Goal: Task Accomplishment & Management: Manage account settings

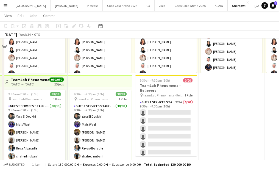
scroll to position [340, 0]
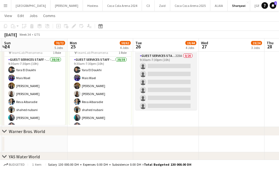
click at [156, 78] on app-card-role "Guest Services Staff - Senior 223A 0/20 9:30am-7:30pm (10h) single-neutral-acti…" at bounding box center [165, 138] width 61 height 170
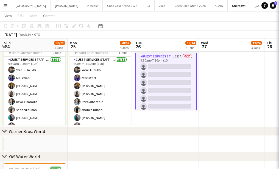
scroll to position [0, 260]
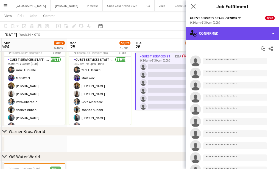
click at [222, 37] on div "single-neutral-actions-check-2 Confirmed" at bounding box center [231, 33] width 93 height 13
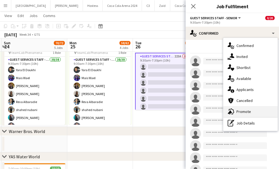
click at [246, 112] on div "advertising-megaphone Promote" at bounding box center [250, 111] width 54 height 11
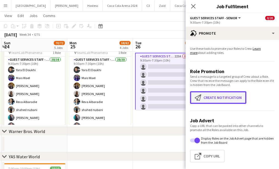
click at [217, 93] on button "Create notification Create notification" at bounding box center [218, 97] width 56 height 13
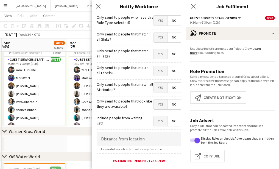
click at [158, 19] on span "Yes" at bounding box center [160, 21] width 13 height 10
click at [158, 37] on span "Yes" at bounding box center [160, 37] width 13 height 10
click at [158, 58] on span "Yes" at bounding box center [160, 54] width 13 height 10
click at [160, 71] on span "Yes" at bounding box center [160, 71] width 13 height 10
click at [160, 91] on span "Yes" at bounding box center [160, 88] width 13 height 10
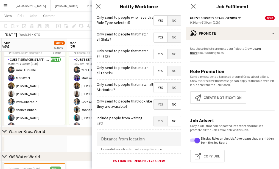
click at [160, 102] on span "Yes" at bounding box center [160, 104] width 13 height 10
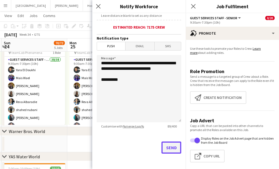
click at [166, 147] on button "Send" at bounding box center [171, 147] width 20 height 12
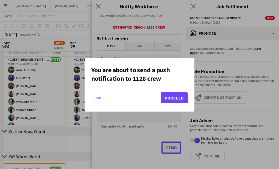
scroll to position [0, 0]
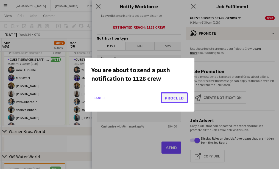
click at [166, 93] on button "Proceed" at bounding box center [173, 97] width 27 height 11
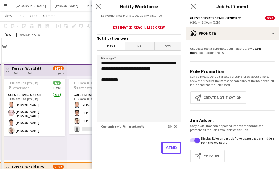
scroll to position [340, 0]
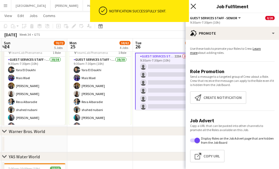
click at [194, 5] on icon at bounding box center [192, 6] width 5 height 5
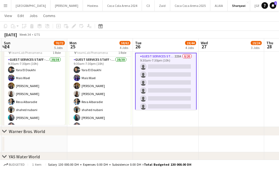
click at [171, 85] on app-card-role "Guest Services Staff - Senior 223A 0/20 9:30am-7:30pm (10h) single-neutral-acti…" at bounding box center [165, 138] width 61 height 171
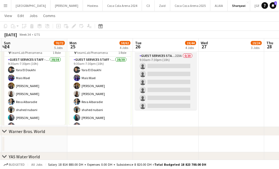
scroll to position [0, 261]
click at [166, 84] on app-card-role "Guest Services Staff - Senior 223A 0/20 9:30am-7:30pm (10h) single-neutral-acti…" at bounding box center [165, 138] width 61 height 170
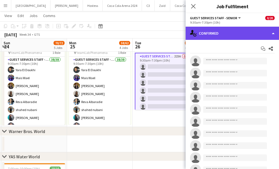
click at [228, 34] on div "single-neutral-actions-check-2 Confirmed" at bounding box center [231, 33] width 93 height 13
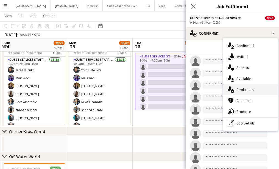
click at [239, 90] on div "single-neutral-actions-information Applicants" at bounding box center [250, 89] width 54 height 11
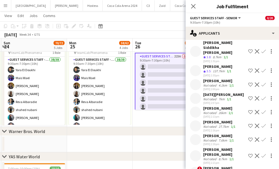
scroll to position [3007, 0]
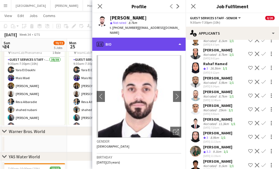
click at [131, 40] on div "profile Bio" at bounding box center [138, 44] width 93 height 13
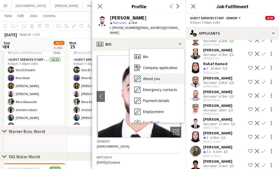
click at [149, 76] on div "About you About you" at bounding box center [157, 78] width 54 height 11
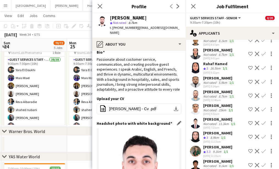
scroll to position [0, 0]
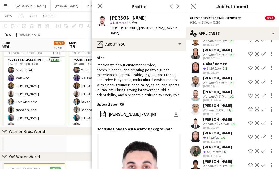
drag, startPoint x: 109, startPoint y: 16, endPoint x: 145, endPoint y: 18, distance: 35.7
click at [145, 18] on div "Hichem Elorabi star Not rated 8.7km t. +971582792370 | hichemelorabi@gmail.com" at bounding box center [138, 25] width 93 height 24
copy div "[PERSON_NAME]"
drag, startPoint x: 112, startPoint y: 28, endPoint x: 133, endPoint y: 28, distance: 20.8
click at [133, 28] on span "t. +971582792370" at bounding box center [124, 27] width 29 height 4
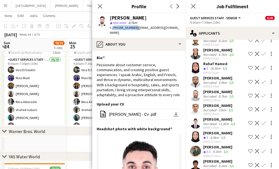
copy span "+971582792370"
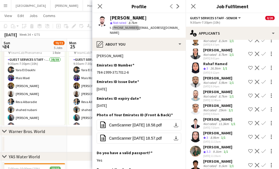
scroll to position [199, 0]
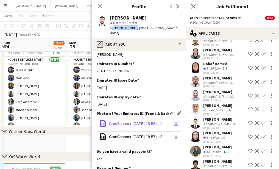
click at [174, 121] on app-icon "download-bottom" at bounding box center [176, 123] width 4 height 4
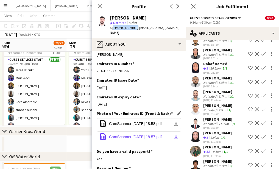
click at [131, 134] on span "CamScanner 05-26-2025 18.57.pdf" at bounding box center [135, 136] width 53 height 4
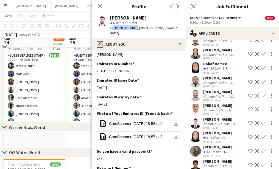
scroll to position [347, 0]
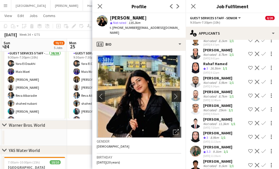
click at [179, 93] on app-icon "chevron-right" at bounding box center [177, 96] width 8 height 6
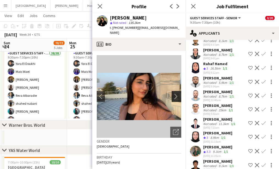
click at [174, 93] on app-icon "chevron-right" at bounding box center [177, 96] width 8 height 6
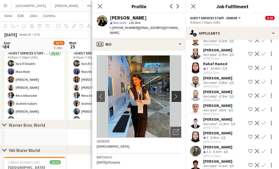
click at [174, 93] on app-icon "chevron-right" at bounding box center [177, 96] width 8 height 6
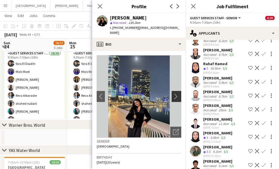
click at [174, 93] on app-icon "chevron-right" at bounding box center [177, 96] width 8 height 6
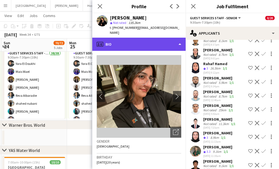
click at [127, 38] on div "profile Bio" at bounding box center [138, 44] width 93 height 13
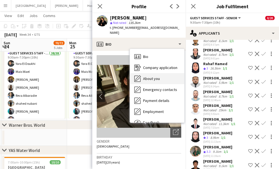
click at [146, 76] on span "About you" at bounding box center [151, 78] width 17 height 5
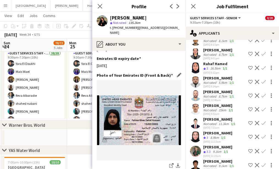
scroll to position [239, 0]
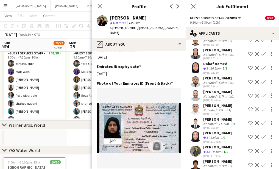
click at [195, 145] on app-user-avatar at bounding box center [195, 150] width 11 height 11
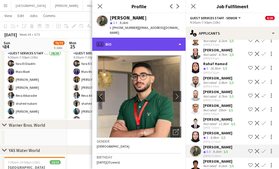
click at [139, 38] on div "profile Bio" at bounding box center [138, 44] width 93 height 13
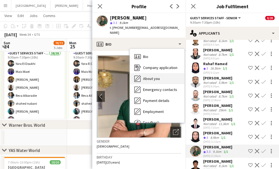
click at [157, 76] on span "About you" at bounding box center [151, 78] width 17 height 5
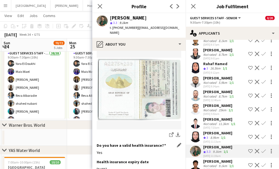
scroll to position [378, 0]
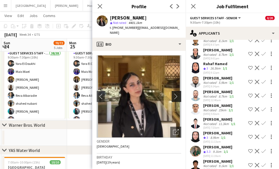
click at [177, 93] on app-icon "chevron-right" at bounding box center [177, 96] width 8 height 6
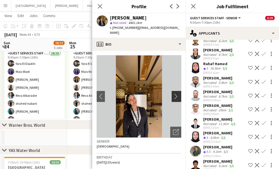
click at [176, 93] on app-icon "chevron-right" at bounding box center [177, 96] width 8 height 6
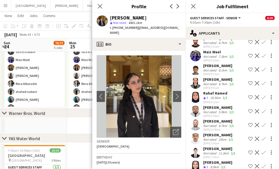
scroll to position [2973, 0]
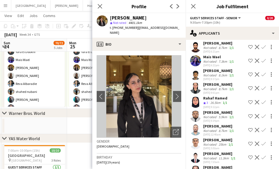
click at [198, 152] on app-user-avatar at bounding box center [195, 157] width 11 height 11
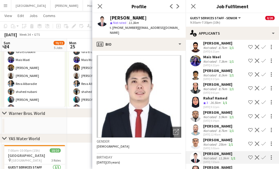
click at [195, 152] on app-user-avatar at bounding box center [195, 157] width 11 height 11
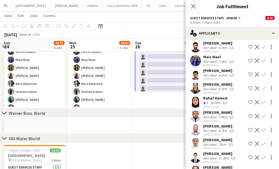
click at [195, 152] on app-user-avatar at bounding box center [195, 157] width 11 height 11
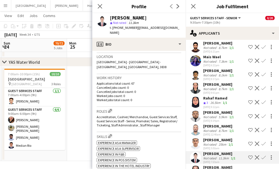
scroll to position [0, 0]
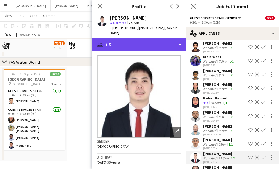
click at [145, 43] on div "profile Bio" at bounding box center [138, 44] width 93 height 13
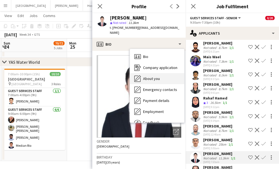
click at [152, 80] on span "About you" at bounding box center [151, 78] width 17 height 5
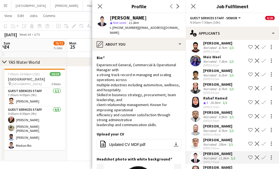
drag, startPoint x: 110, startPoint y: 17, endPoint x: 162, endPoint y: 17, distance: 52.1
click at [162, 17] on div "[PERSON_NAME]" at bounding box center [145, 17] width 71 height 5
copy div "[PERSON_NAME]"
drag, startPoint x: 113, startPoint y: 27, endPoint x: 133, endPoint y: 27, distance: 20.3
click at [133, 27] on span "t. [PHONE_NUMBER]" at bounding box center [124, 27] width 29 height 4
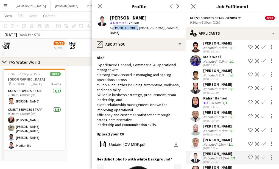
copy span "+971566734640"
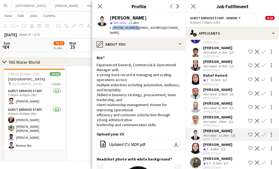
scroll to position [2996, 0]
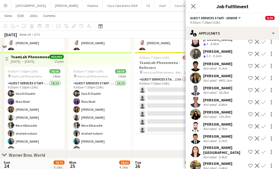
scroll to position [436, 0]
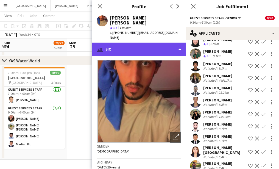
click at [131, 44] on div "profile Bio" at bounding box center [138, 48] width 93 height 13
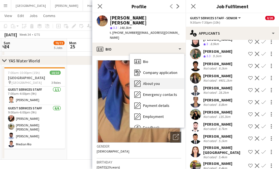
click at [146, 81] on span "About you" at bounding box center [151, 83] width 17 height 5
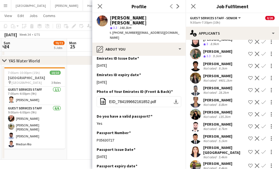
scroll to position [241, 0]
click at [132, 99] on span "EID_784199662161852.pdf" at bounding box center [132, 101] width 47 height 4
drag, startPoint x: 113, startPoint y: 28, endPoint x: 132, endPoint y: 28, distance: 18.7
click at [132, 30] on span "t. +971562054462" at bounding box center [124, 32] width 29 height 4
drag, startPoint x: 112, startPoint y: 28, endPoint x: 133, endPoint y: 27, distance: 21.1
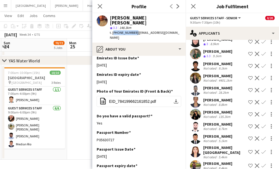
click at [133, 30] on span "t. +971562054462" at bounding box center [124, 32] width 29 height 4
copy span "+971562054462"
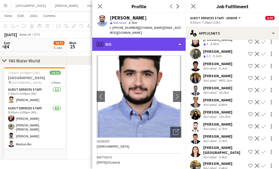
click at [129, 40] on div "profile Bio" at bounding box center [138, 44] width 93 height 13
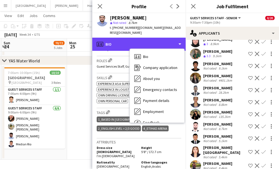
scroll to position [163, 0]
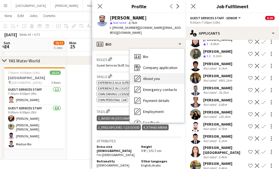
click at [149, 76] on span "About you" at bounding box center [151, 78] width 17 height 5
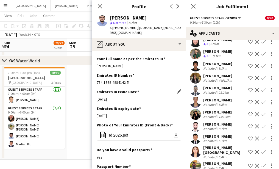
scroll to position [195, 0]
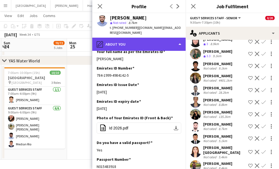
click at [129, 43] on div "pencil4 About you" at bounding box center [138, 44] width 93 height 13
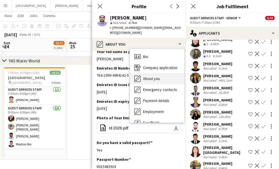
click at [147, 76] on span "About you" at bounding box center [151, 78] width 17 height 5
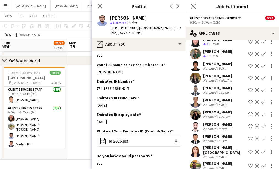
scroll to position [183, 0]
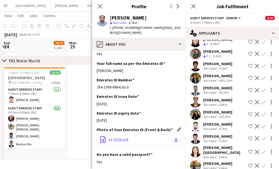
click at [147, 134] on button "office-file-sheet Id 2026.pdf download-bottom" at bounding box center [138, 139] width 84 height 11
drag, startPoint x: 111, startPoint y: 19, endPoint x: 154, endPoint y: 15, distance: 43.2
click at [154, 15] on div "[PERSON_NAME]" at bounding box center [145, 17] width 71 height 5
copy div "[PERSON_NAME]"
drag, startPoint x: 112, startPoint y: 28, endPoint x: 134, endPoint y: 28, distance: 21.4
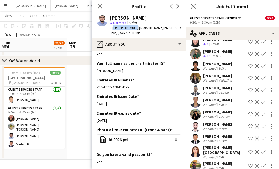
click at [134, 28] on span "t. [PHONE_NUMBER]" at bounding box center [124, 27] width 29 height 4
copy span "+971507127900"
click at [194, 160] on app-user-avatar at bounding box center [195, 165] width 11 height 11
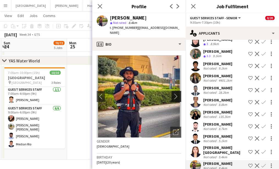
click at [177, 93] on app-icon "chevron-right" at bounding box center [177, 96] width 8 height 6
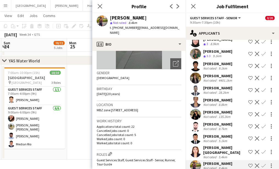
scroll to position [50, 0]
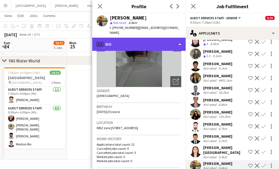
click at [125, 41] on div "profile Bio" at bounding box center [138, 44] width 93 height 13
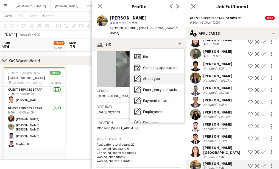
click at [148, 76] on span "About you" at bounding box center [151, 78] width 17 height 5
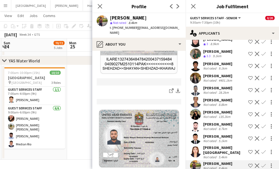
scroll to position [361, 0]
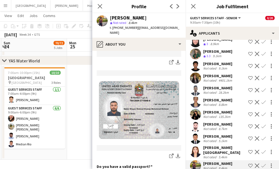
click at [196, 121] on app-user-avatar at bounding box center [195, 126] width 11 height 11
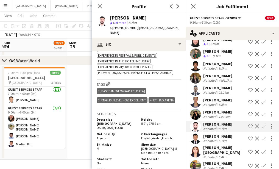
scroll to position [263, 0]
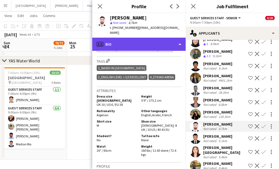
click at [126, 40] on div "profile Bio" at bounding box center [138, 44] width 93 height 13
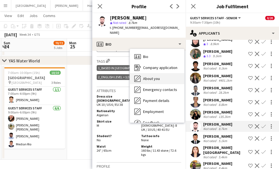
click at [144, 76] on span "About you" at bounding box center [151, 78] width 17 height 5
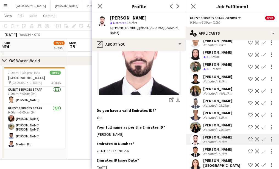
scroll to position [2674, 0]
click at [195, 122] on app-user-avatar at bounding box center [195, 127] width 11 height 11
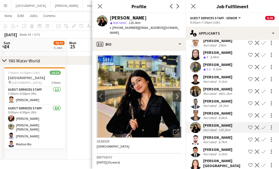
click at [193, 110] on app-user-avatar at bounding box center [195, 115] width 11 height 11
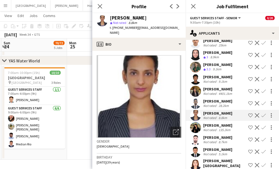
click at [157, 100] on img at bounding box center [138, 96] width 84 height 82
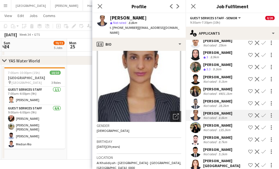
scroll to position [0, 0]
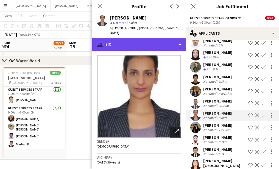
click at [130, 39] on div "profile Bio" at bounding box center [138, 44] width 93 height 13
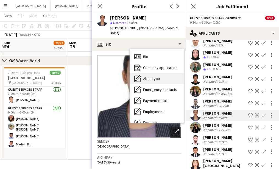
click at [154, 76] on span "About you" at bounding box center [151, 78] width 17 height 5
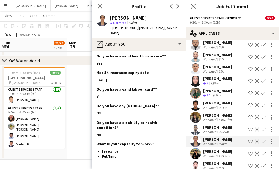
scroll to position [2637, 0]
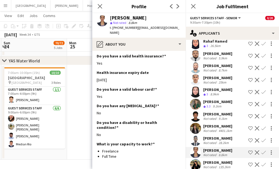
click at [194, 123] on app-user-avatar at bounding box center [195, 128] width 11 height 11
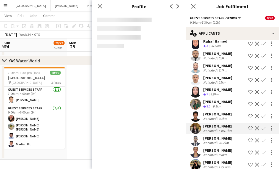
click at [194, 98] on app-user-avatar at bounding box center [195, 103] width 11 height 11
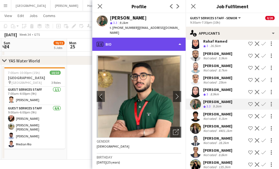
click at [137, 40] on div "profile Bio" at bounding box center [138, 44] width 93 height 13
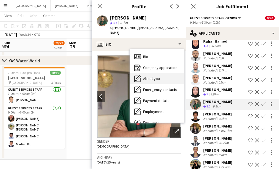
click at [160, 75] on div "About you About you" at bounding box center [157, 78] width 54 height 11
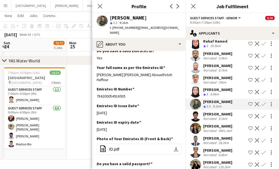
scroll to position [210, 0]
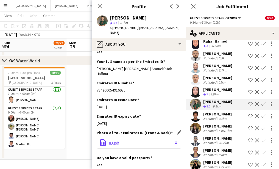
click at [134, 137] on button "office-file-sheet ID.pdf download-bottom" at bounding box center [138, 142] width 84 height 11
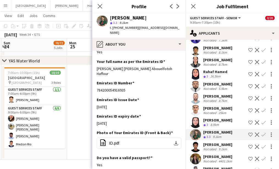
scroll to position [2601, 0]
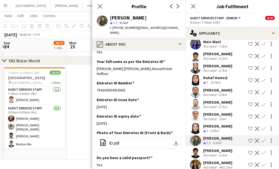
click at [194, 123] on app-user-avatar at bounding box center [195, 128] width 11 height 11
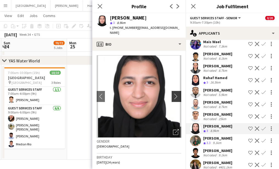
click at [177, 93] on app-icon "chevron-right" at bounding box center [177, 96] width 8 height 6
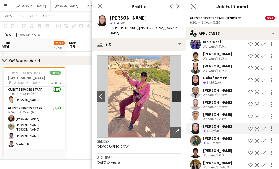
click at [176, 93] on app-icon "chevron-right" at bounding box center [177, 96] width 8 height 6
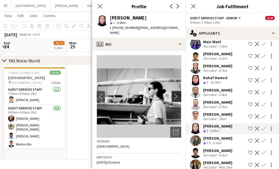
click at [175, 93] on app-icon "chevron-right" at bounding box center [177, 96] width 8 height 6
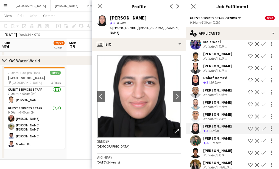
scroll to position [2687, 0]
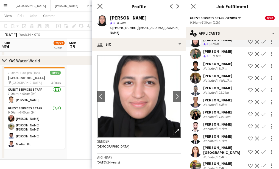
click at [100, 9] on app-icon "Close pop-in" at bounding box center [100, 6] width 8 height 8
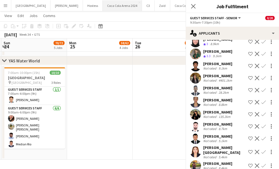
click at [103, 5] on button "Coca Cola Arena 2024 Close" at bounding box center [122, 5] width 39 height 11
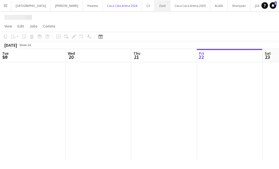
scroll to position [0, 131]
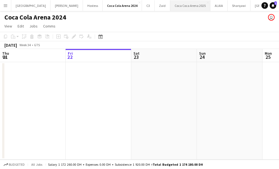
click at [170, 7] on button "Coca Coca Arena 2025 Close" at bounding box center [190, 5] width 40 height 11
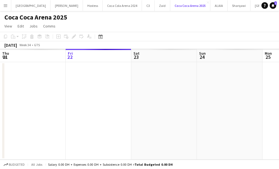
scroll to position [0, 136]
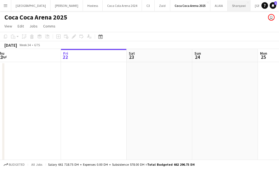
click at [227, 7] on button "Sharqawi Close" at bounding box center [238, 5] width 23 height 11
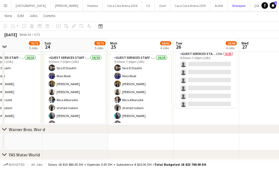
scroll to position [343, 0]
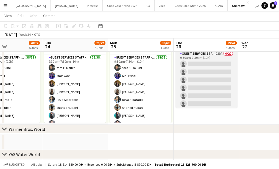
click at [200, 90] on app-card-role "Guest Services Staff - Senior 229A 0/20 9:30am-7:30pm (10h) single-neutral-acti…" at bounding box center [205, 135] width 61 height 170
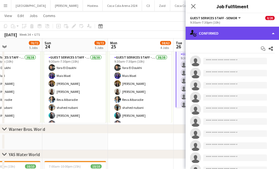
click at [228, 38] on div "single-neutral-actions-check-2 Confirmed" at bounding box center [231, 33] width 93 height 13
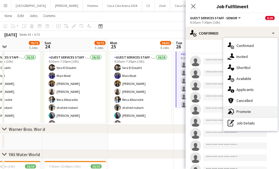
click at [245, 110] on div "advertising-megaphone Promote" at bounding box center [250, 111] width 54 height 11
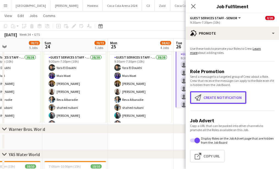
click at [221, 100] on button "Create notification Create notification" at bounding box center [218, 97] width 56 height 13
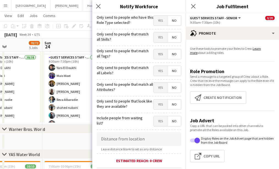
click at [158, 19] on span "Yes" at bounding box center [160, 21] width 13 height 10
click at [158, 38] on span "Yes" at bounding box center [160, 37] width 13 height 10
click at [159, 59] on mat-button-toggle-group "Yes No" at bounding box center [167, 54] width 28 height 10
click at [160, 68] on span "Yes" at bounding box center [160, 71] width 13 height 10
click at [160, 82] on div "Only send to people that match all Attributes? Yes No" at bounding box center [138, 86] width 84 height 13
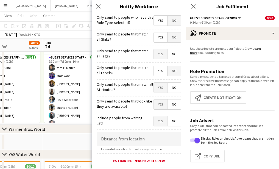
click at [161, 88] on span "Yes" at bounding box center [160, 88] width 13 height 10
click at [156, 58] on span "Yes" at bounding box center [160, 54] width 13 height 10
click at [160, 103] on span "Yes" at bounding box center [160, 104] width 13 height 10
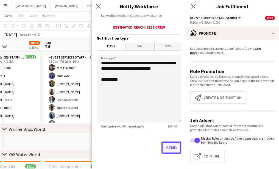
click at [169, 149] on button "Send" at bounding box center [171, 147] width 20 height 12
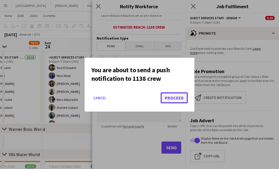
click at [167, 92] on button "Proceed" at bounding box center [173, 97] width 27 height 11
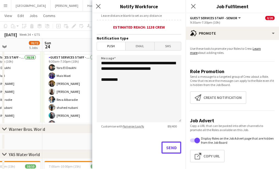
scroll to position [343, 0]
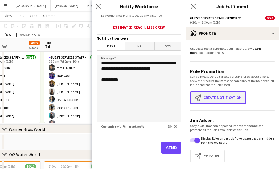
click at [203, 99] on button "Create notification Create notification" at bounding box center [218, 97] width 56 height 13
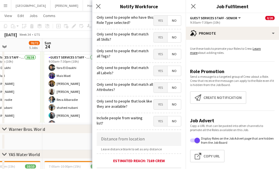
click at [154, 22] on span "Yes" at bounding box center [160, 21] width 13 height 10
click at [161, 56] on span "Yes" at bounding box center [160, 54] width 13 height 10
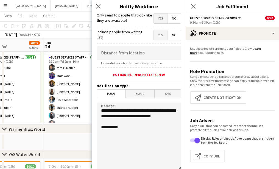
scroll to position [134, 0]
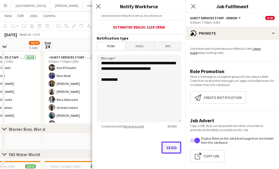
click at [172, 147] on button "Send" at bounding box center [171, 147] width 20 height 12
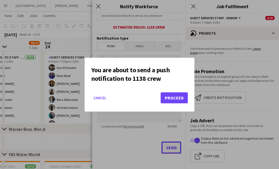
scroll to position [0, 0]
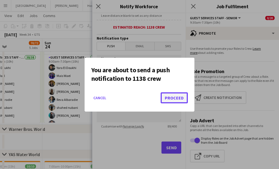
click at [165, 94] on button "Proceed" at bounding box center [173, 97] width 27 height 11
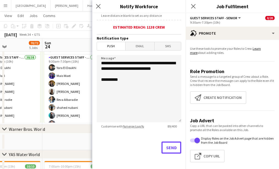
scroll to position [343, 0]
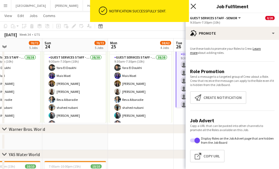
click at [193, 5] on icon "Close pop-in" at bounding box center [192, 6] width 5 height 5
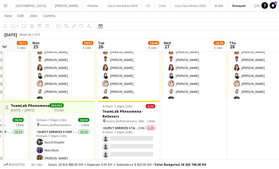
scroll to position [0, 160]
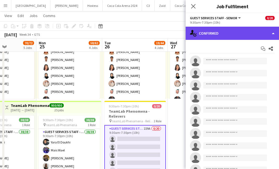
click at [232, 31] on div "single-neutral-actions-check-2 Confirmed" at bounding box center [231, 33] width 93 height 13
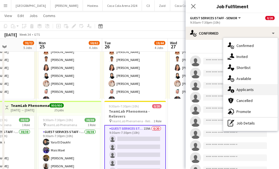
click at [246, 91] on div "single-neutral-actions-information Applicants" at bounding box center [250, 89] width 54 height 11
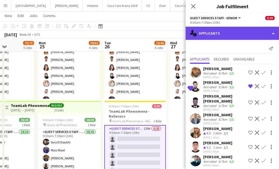
click at [209, 35] on div "single-neutral-actions-information Applicants" at bounding box center [231, 33] width 93 height 13
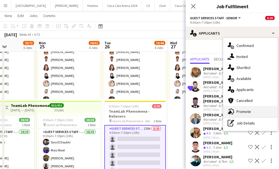
click at [247, 112] on div "advertising-megaphone Promote" at bounding box center [250, 111] width 54 height 11
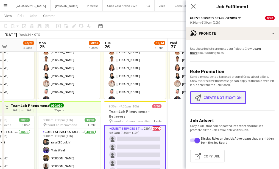
click at [219, 97] on button "Create notification Create notification" at bounding box center [218, 97] width 56 height 13
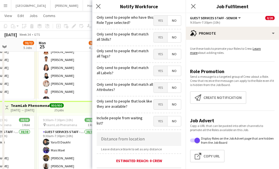
click at [157, 24] on span "Yes" at bounding box center [160, 21] width 13 height 10
click at [157, 33] on span "Yes" at bounding box center [160, 37] width 13 height 10
click at [158, 50] on span "Yes" at bounding box center [160, 54] width 13 height 10
click at [160, 64] on div "Only send to people that match all Labels? Yes No" at bounding box center [138, 69] width 84 height 13
click at [160, 69] on span "Yes" at bounding box center [160, 71] width 13 height 10
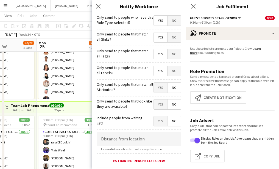
click at [161, 88] on span "Yes" at bounding box center [160, 88] width 13 height 10
click at [161, 105] on span "Yes" at bounding box center [160, 104] width 13 height 10
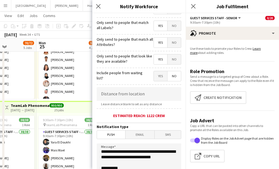
scroll to position [0, 0]
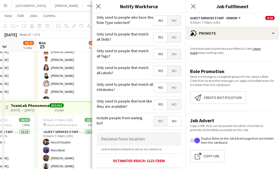
click at [160, 21] on span "Yes" at bounding box center [160, 21] width 13 height 10
click at [161, 33] on span "Yes" at bounding box center [160, 37] width 13 height 10
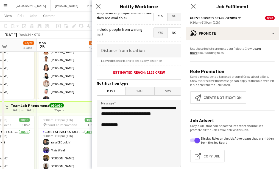
scroll to position [134, 0]
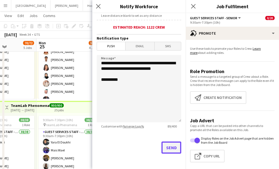
click at [172, 147] on button "Send" at bounding box center [171, 147] width 20 height 12
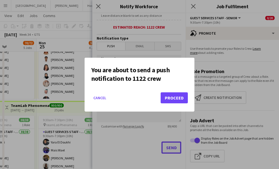
scroll to position [0, 0]
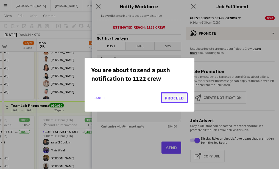
click at [166, 96] on button "Proceed" at bounding box center [173, 97] width 27 height 11
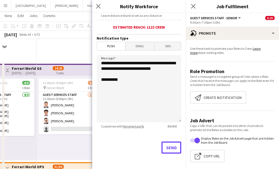
scroll to position [268, 0]
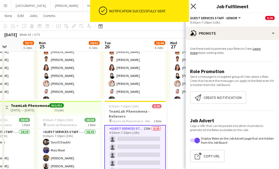
click at [195, 8] on icon "Close pop-in" at bounding box center [192, 6] width 5 height 5
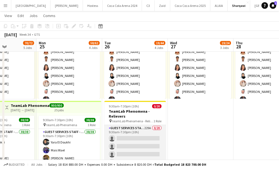
scroll to position [0, 160]
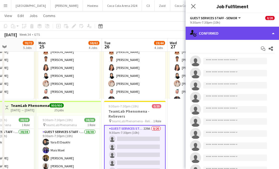
click at [212, 34] on div "single-neutral-actions-check-2 Confirmed" at bounding box center [231, 33] width 93 height 13
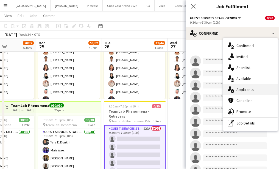
click at [236, 91] on div "single-neutral-actions-information Applicants" at bounding box center [250, 89] width 54 height 11
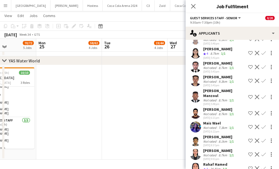
scroll to position [0, 0]
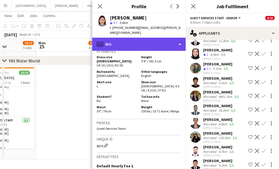
click at [132, 41] on div "profile Bio" at bounding box center [138, 44] width 93 height 13
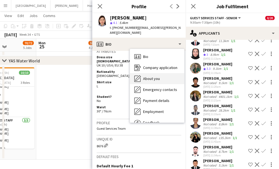
click at [152, 76] on span "About you" at bounding box center [151, 78] width 17 height 5
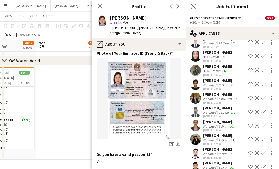
scroll to position [3088, 0]
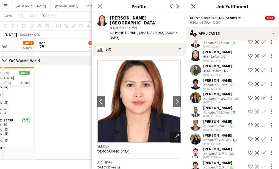
click at [194, 161] on app-user-avatar at bounding box center [195, 166] width 11 height 11
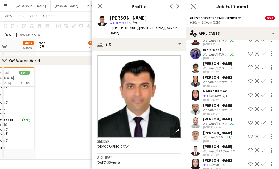
scroll to position [2979, 0]
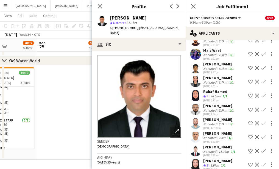
click at [194, 145] on app-user-avatar at bounding box center [195, 150] width 11 height 11
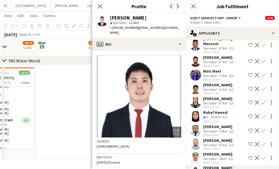
scroll to position [2954, 0]
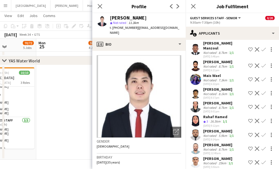
click at [196, 157] on app-user-avatar at bounding box center [195, 162] width 11 height 11
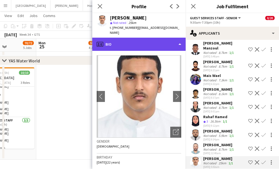
click at [134, 42] on div "profile Bio" at bounding box center [138, 44] width 93 height 13
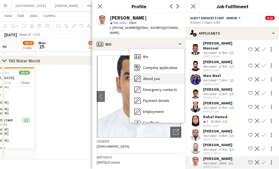
click at [152, 76] on span "About you" at bounding box center [151, 78] width 17 height 5
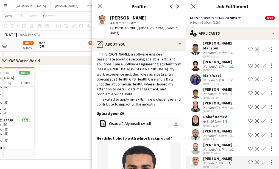
scroll to position [0, 0]
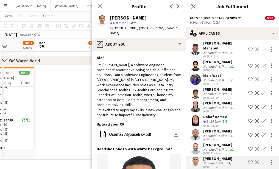
click at [112, 27] on span "t. [PHONE_NUMBER]" at bounding box center [124, 27] width 29 height 4
drag, startPoint x: 109, startPoint y: 16, endPoint x: 159, endPoint y: 17, distance: 49.9
click at [159, 17] on div "[PERSON_NAME] star Not rated 25km t. [PHONE_NUMBER] | [EMAIL_ADDRESS][DOMAIN_NA…" at bounding box center [138, 25] width 93 height 24
copy div "[PERSON_NAME]"
drag, startPoint x: 113, startPoint y: 27, endPoint x: 134, endPoint y: 27, distance: 20.6
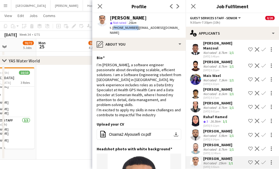
click at [134, 27] on span "t. [PHONE_NUMBER]" at bounding box center [124, 27] width 29 height 4
copy span "[PHONE_NUMBER]"
